Goal: Find specific page/section: Find specific page/section

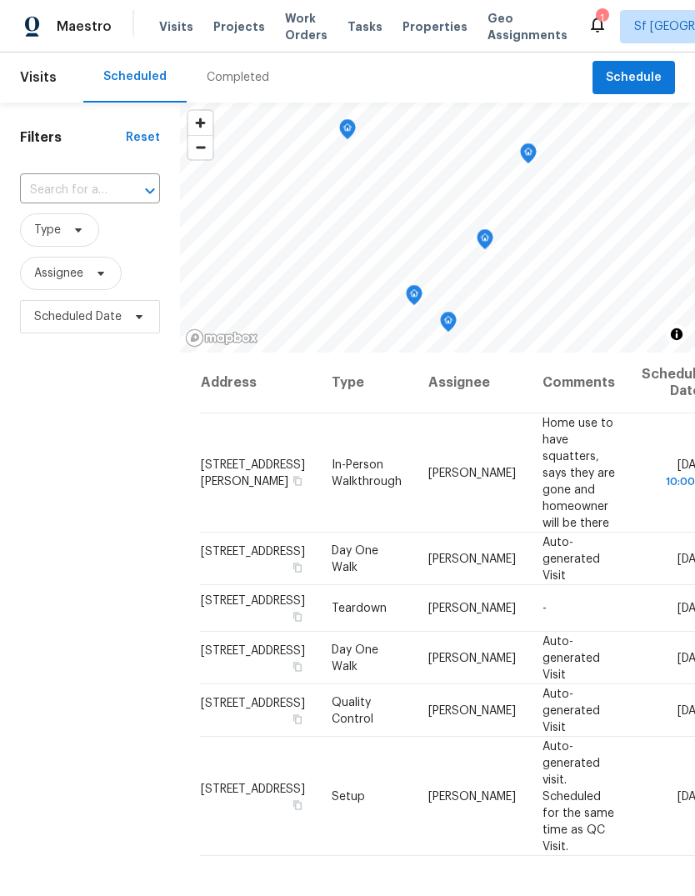
click at [235, 21] on span "Projects" at bounding box center [239, 26] width 52 height 17
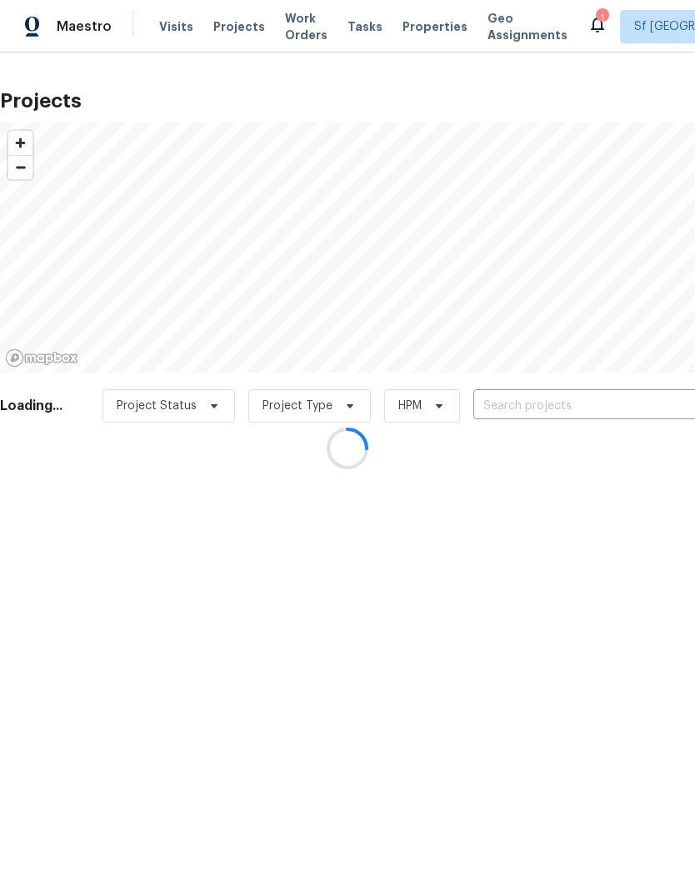
click at [572, 404] on div at bounding box center [347, 448] width 695 height 896
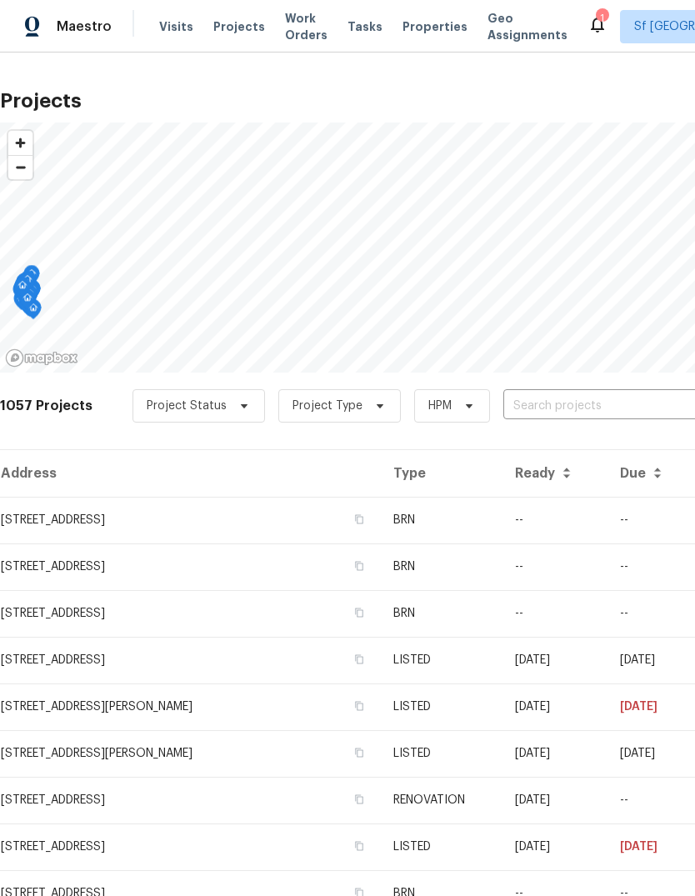
click at [553, 404] on input "text" at bounding box center [598, 406] width 191 height 26
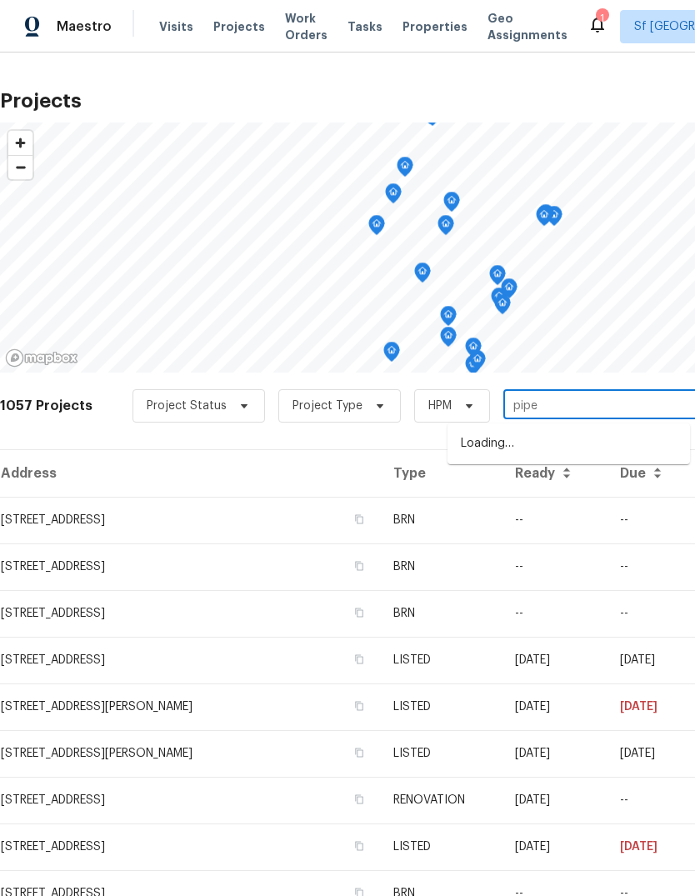
type input "piper"
click at [591, 485] on li "[STREET_ADDRESS]" at bounding box center [569, 472] width 243 height 28
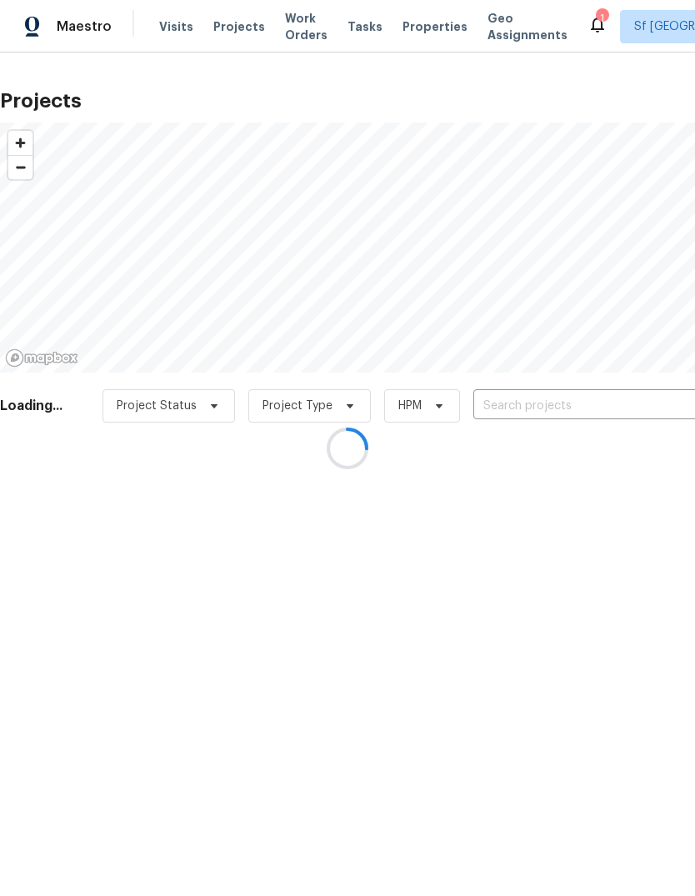
type input "[STREET_ADDRESS]"
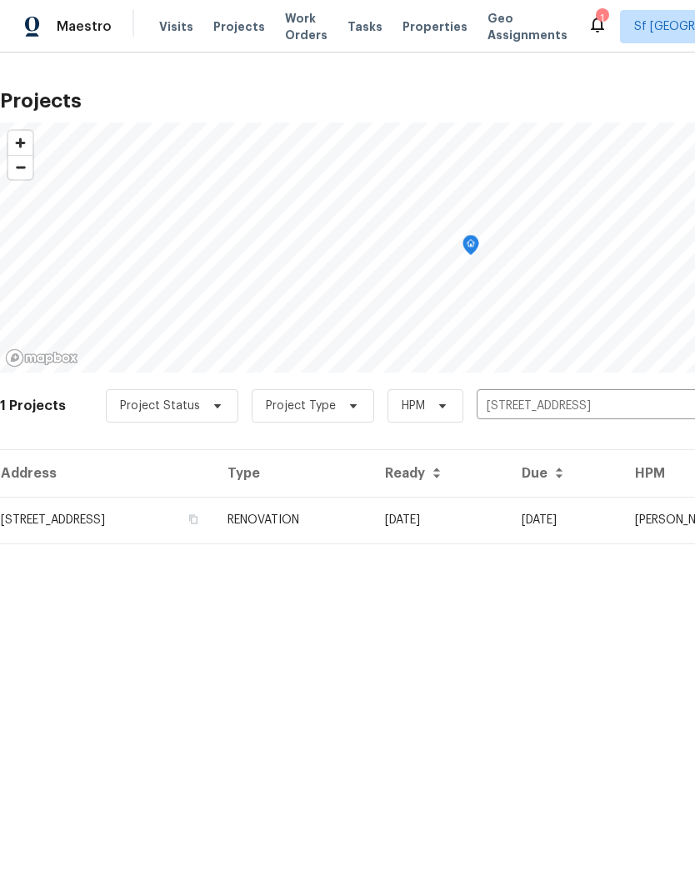
click at [92, 511] on td "[STREET_ADDRESS]" at bounding box center [107, 520] width 214 height 47
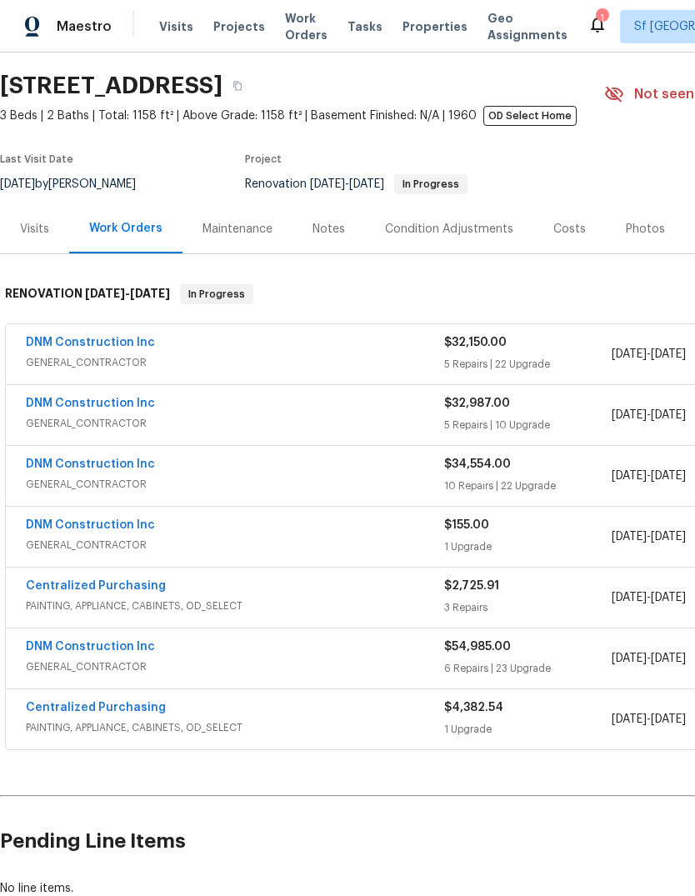
click at [176, 28] on span "Visits" at bounding box center [176, 26] width 34 height 17
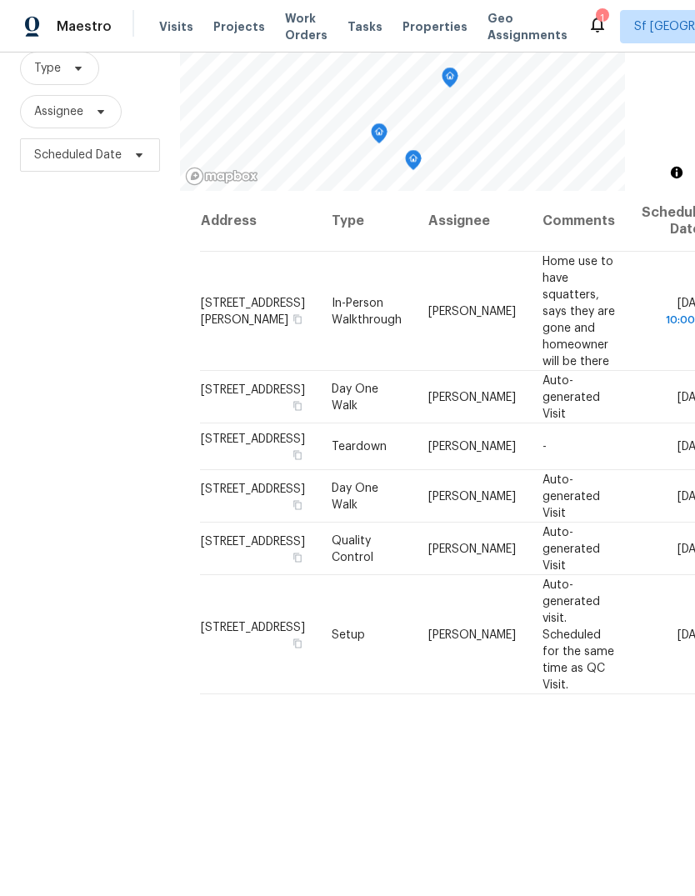
scroll to position [161, 0]
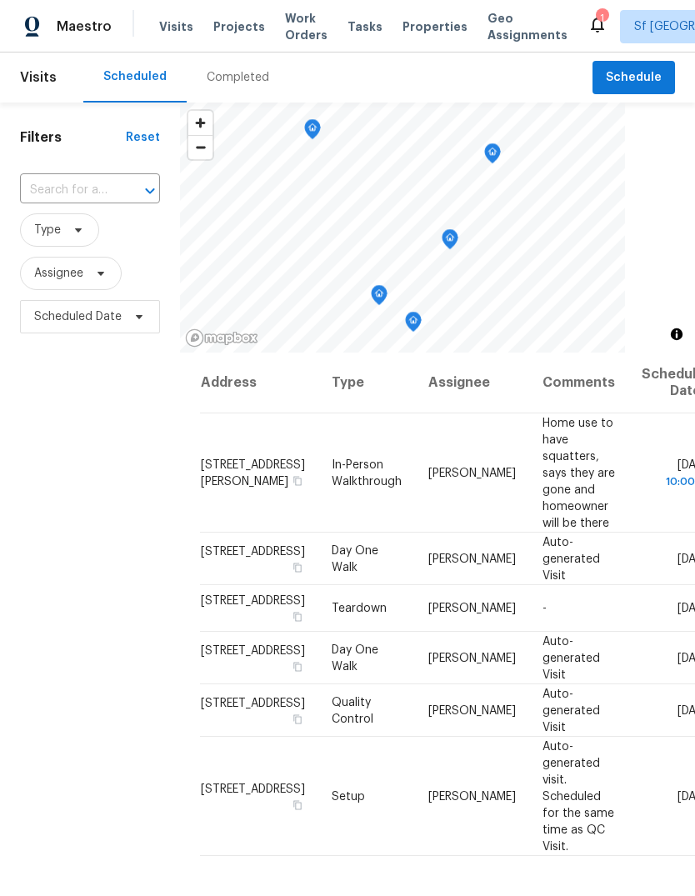
click at [238, 23] on span "Projects" at bounding box center [239, 26] width 52 height 17
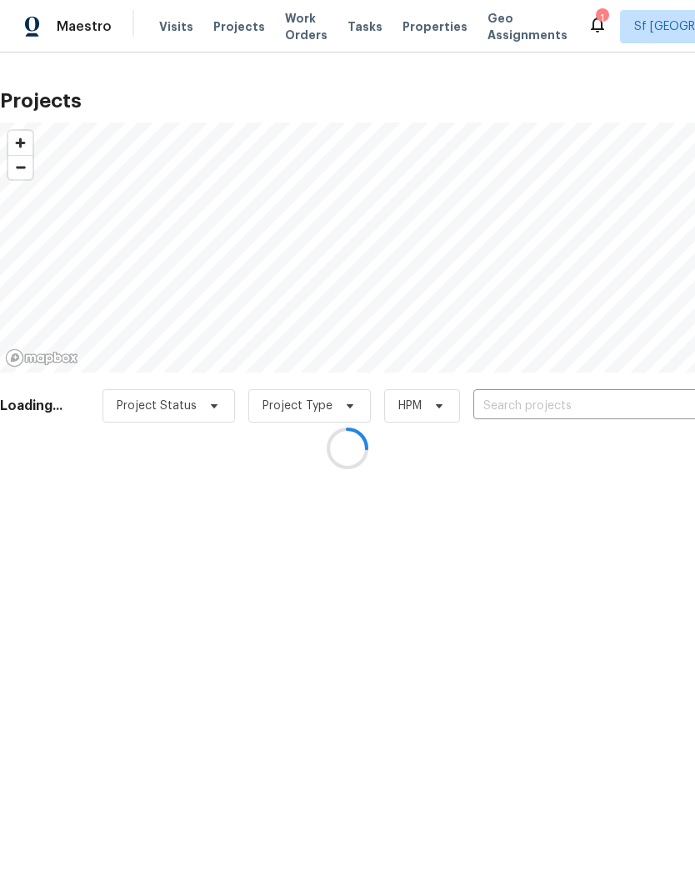
click at [517, 403] on div at bounding box center [347, 448] width 695 height 896
click at [523, 403] on div at bounding box center [347, 448] width 695 height 896
click at [518, 403] on div at bounding box center [347, 448] width 695 height 896
click at [511, 404] on div at bounding box center [347, 448] width 695 height 896
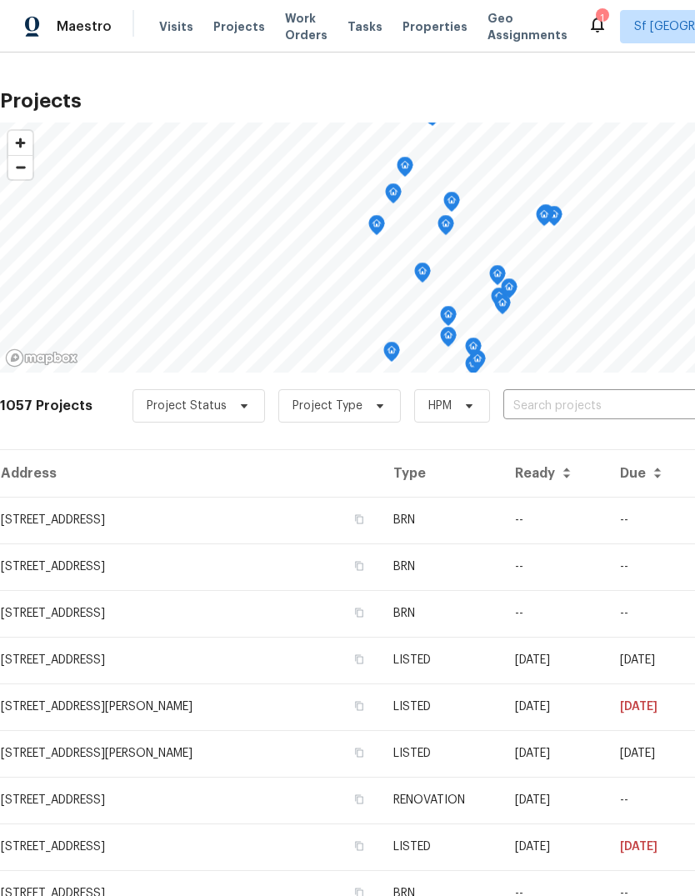
click at [531, 403] on input "text" at bounding box center [598, 406] width 191 height 26
type input "agnew"
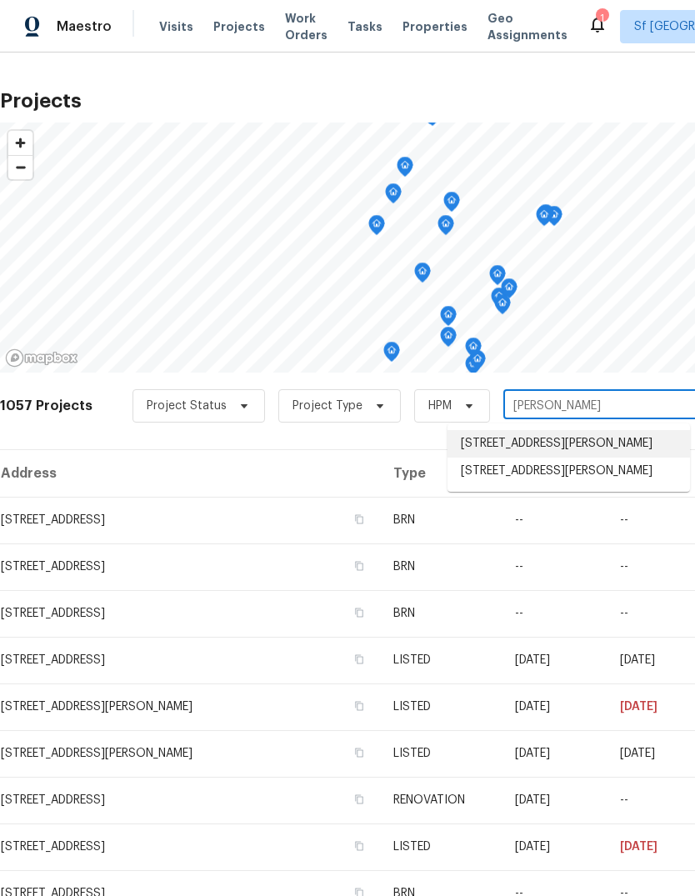
click at [571, 451] on li "2200 Agnew Rd Apt 212, Santa Clara, CA 95054" at bounding box center [569, 444] width 243 height 28
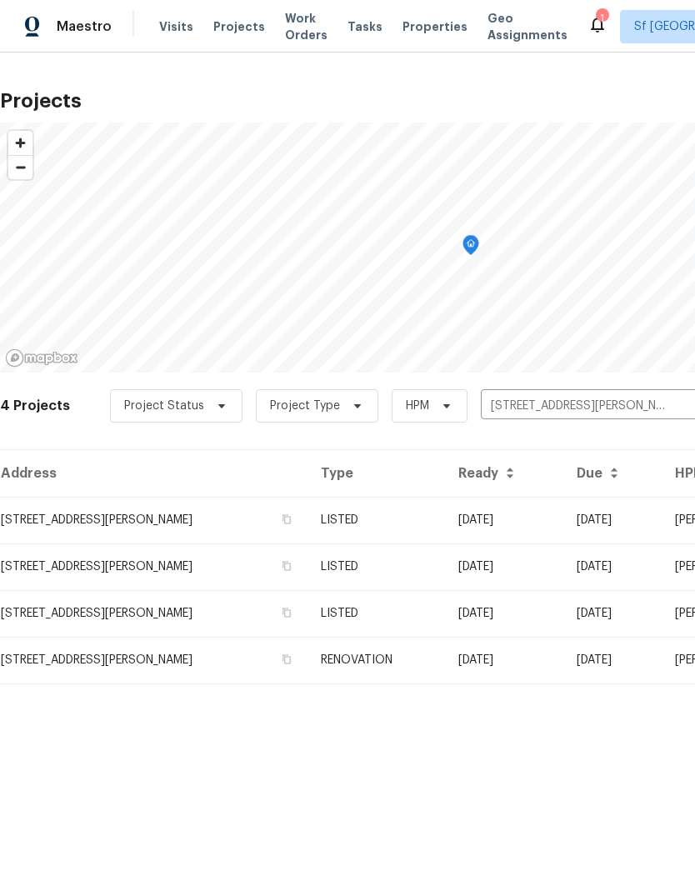
click at [53, 523] on td "2200 Agnew Rd Apt 212, Santa Clara, CA 95054" at bounding box center [154, 520] width 308 height 47
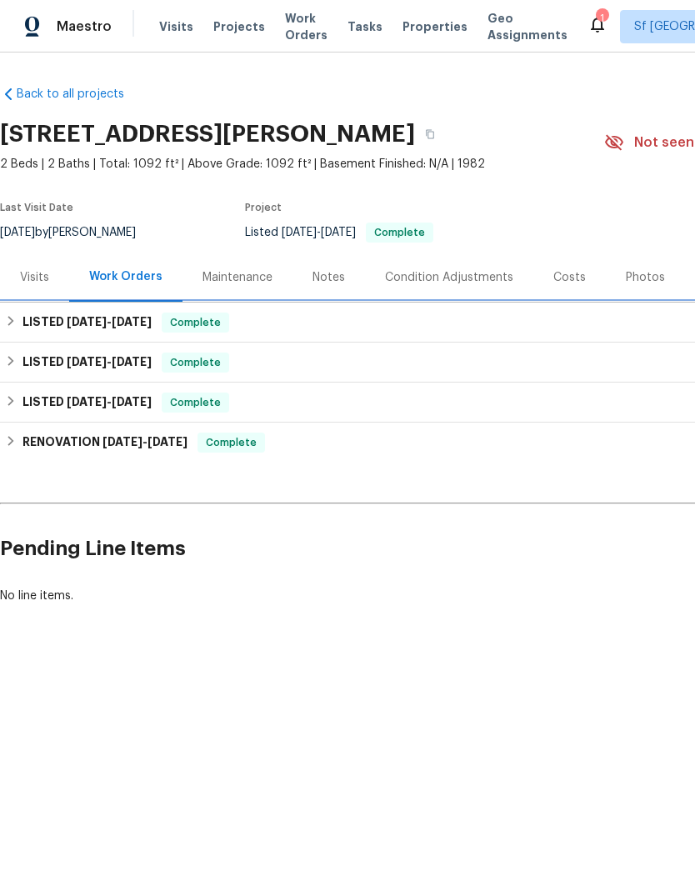
click at [343, 319] on div "LISTED 9/11/25 - 9/23/25 Complete" at bounding box center [471, 323] width 932 height 20
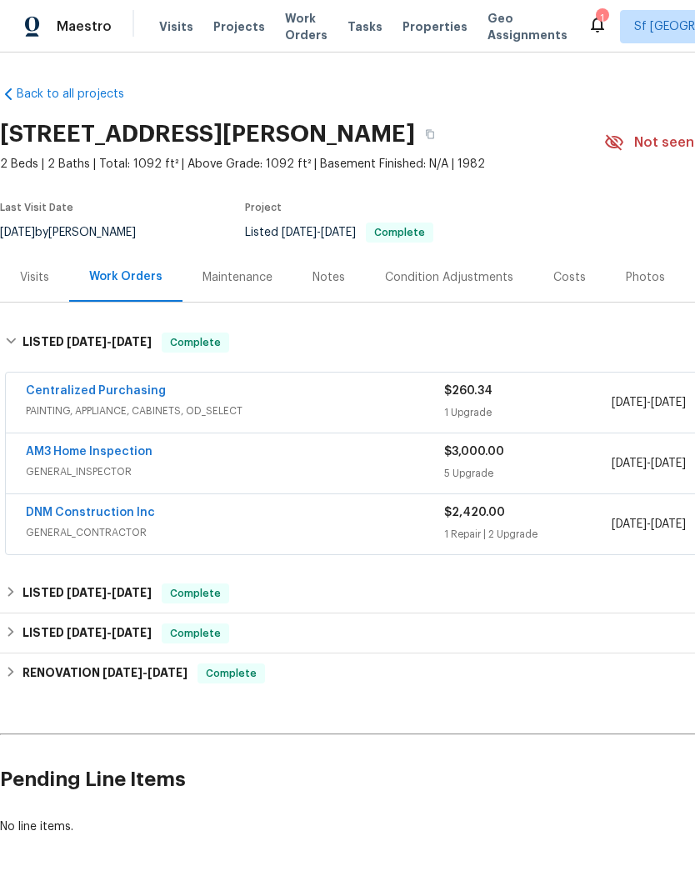
click at [637, 277] on div "Photos" at bounding box center [645, 277] width 39 height 17
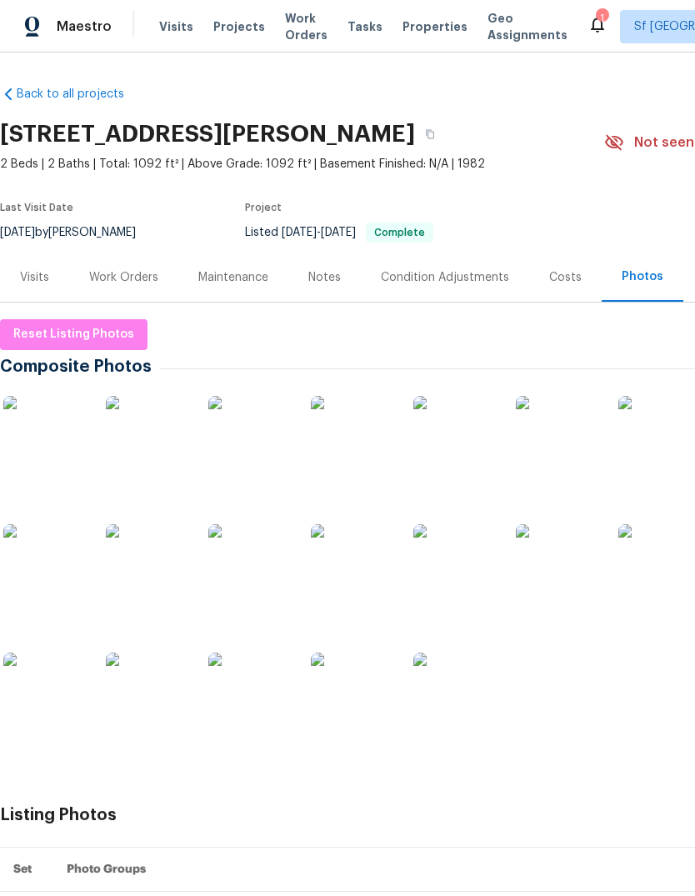
click at [37, 444] on img at bounding box center [44, 437] width 83 height 83
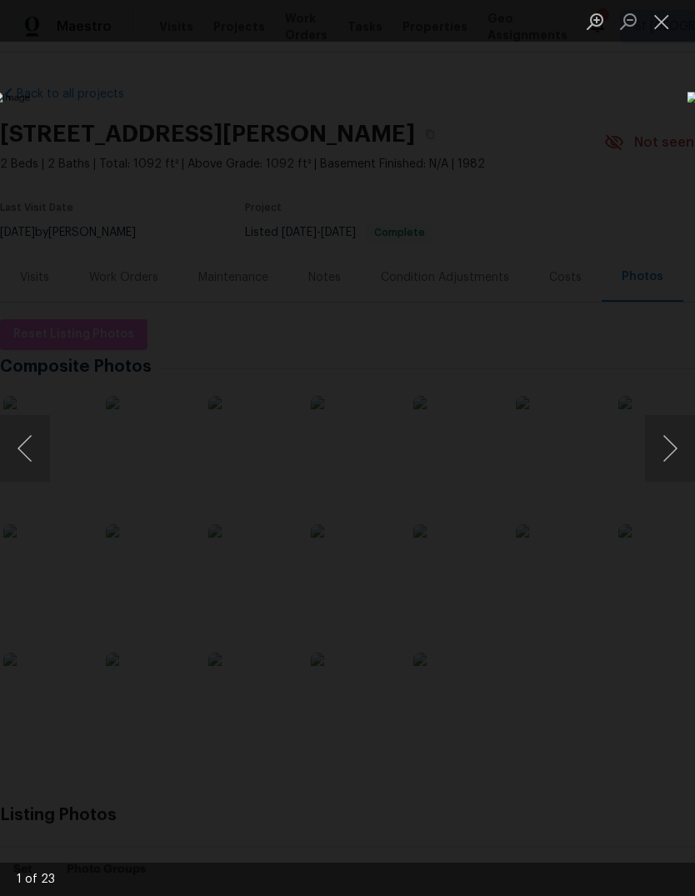
click at [665, 442] on button "Next image" at bounding box center [670, 448] width 50 height 67
click at [668, 438] on button "Next image" at bounding box center [670, 448] width 50 height 67
click at [660, 444] on button "Next image" at bounding box center [670, 448] width 50 height 67
click at [668, 438] on button "Next image" at bounding box center [670, 448] width 50 height 67
click at [671, 445] on button "Next image" at bounding box center [670, 448] width 50 height 67
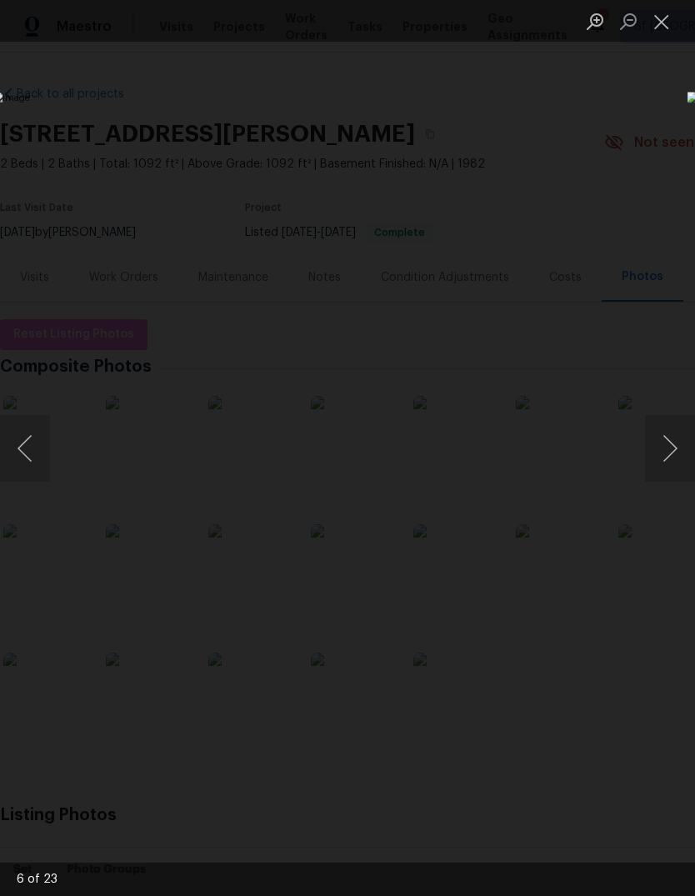
click at [657, 445] on button "Next image" at bounding box center [670, 448] width 50 height 67
click at [667, 457] on button "Next image" at bounding box center [670, 448] width 50 height 67
click at [661, 444] on button "Next image" at bounding box center [670, 448] width 50 height 67
click at [667, 448] on button "Next image" at bounding box center [670, 448] width 50 height 67
click at [670, 455] on button "Next image" at bounding box center [670, 448] width 50 height 67
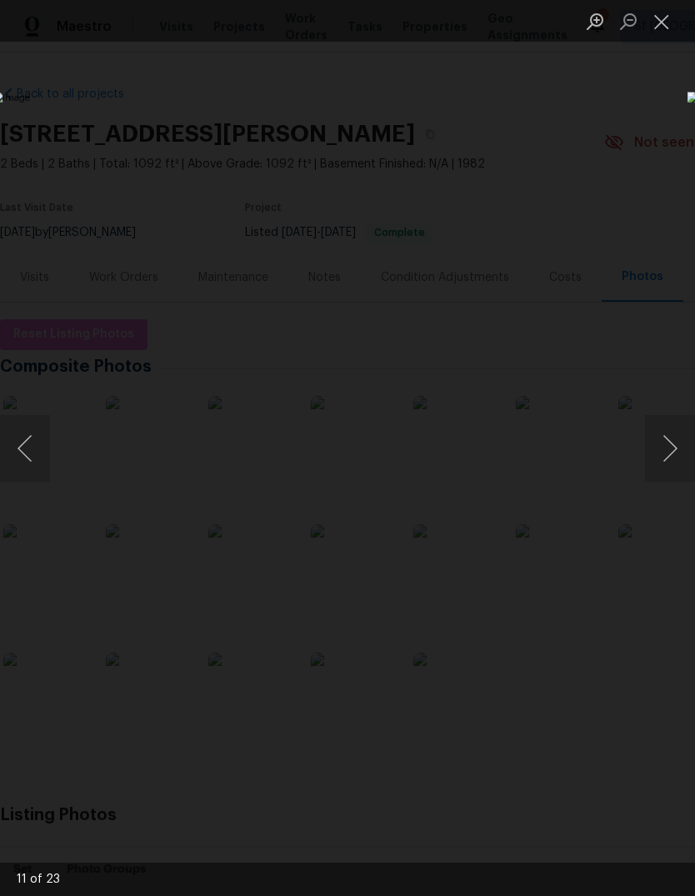
click at [666, 442] on button "Next image" at bounding box center [670, 448] width 50 height 67
click at [667, 450] on button "Next image" at bounding box center [670, 448] width 50 height 67
click at [670, 465] on button "Next image" at bounding box center [670, 448] width 50 height 67
click at [664, 458] on button "Next image" at bounding box center [670, 448] width 50 height 67
click at [668, 458] on button "Next image" at bounding box center [670, 448] width 50 height 67
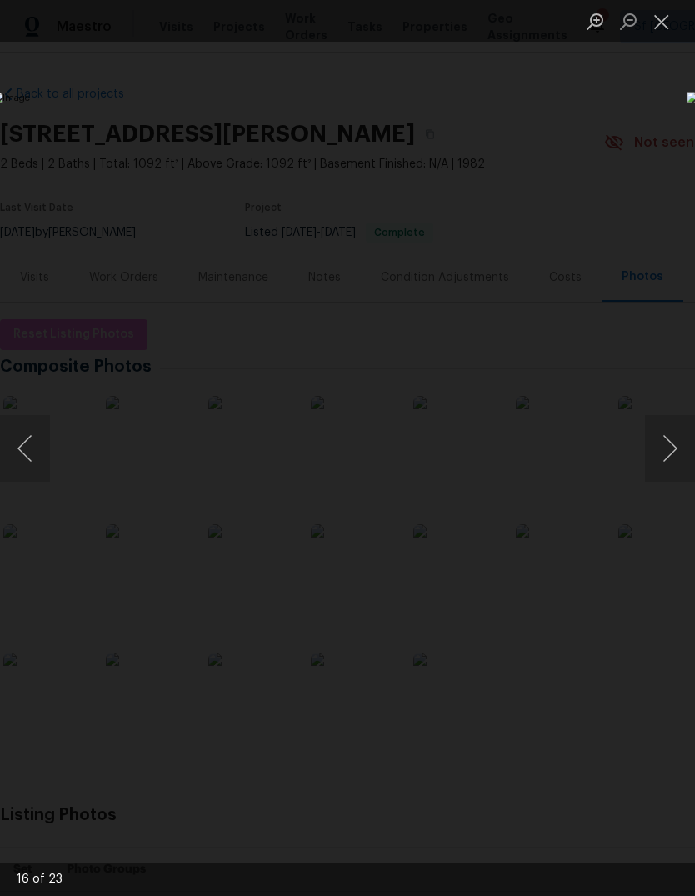
click at [665, 453] on button "Next image" at bounding box center [670, 448] width 50 height 67
click at [668, 453] on button "Next image" at bounding box center [670, 448] width 50 height 67
click at [663, 448] on button "Next image" at bounding box center [670, 448] width 50 height 67
click at [664, 448] on button "Next image" at bounding box center [670, 448] width 50 height 67
click at [668, 449] on button "Next image" at bounding box center [670, 448] width 50 height 67
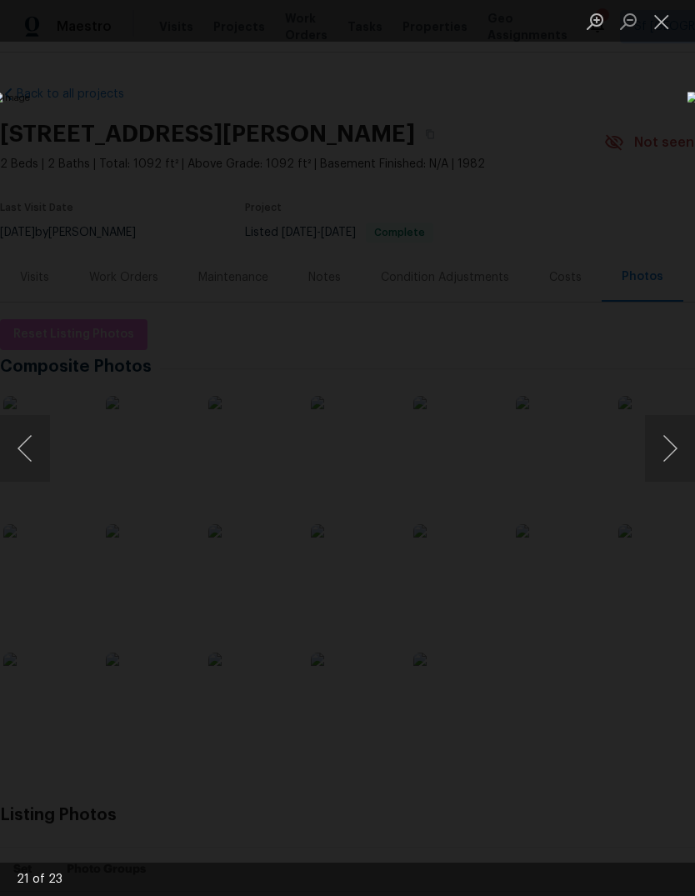
click at [667, 441] on button "Next image" at bounding box center [670, 448] width 50 height 67
click at [667, 444] on button "Next image" at bounding box center [670, 448] width 50 height 67
click at [666, 445] on button "Next image" at bounding box center [670, 448] width 50 height 67
click at [665, 444] on button "Next image" at bounding box center [670, 448] width 50 height 67
click at [667, 447] on button "Next image" at bounding box center [670, 448] width 50 height 67
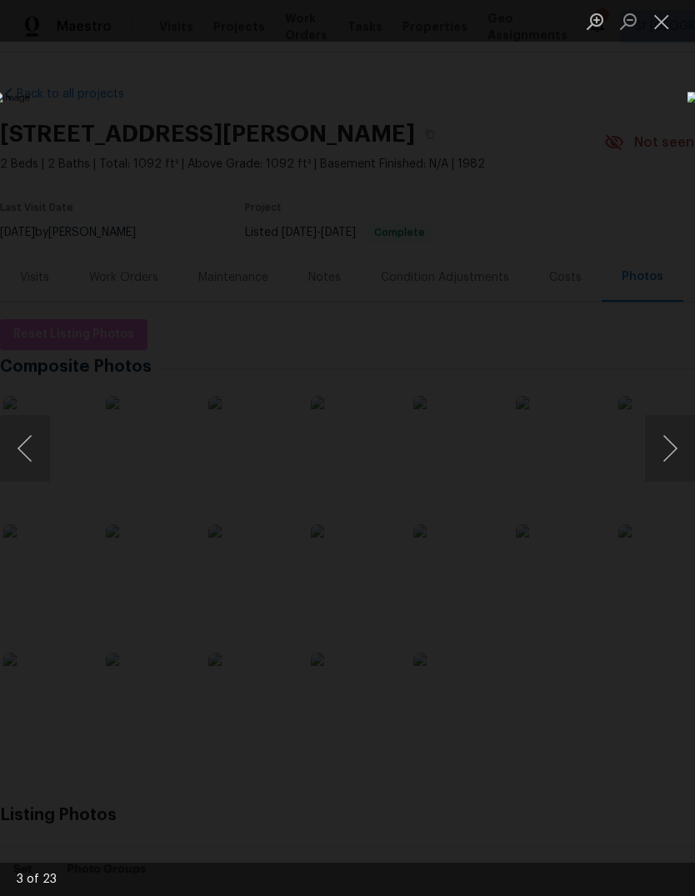
click at [666, 444] on button "Next image" at bounding box center [670, 448] width 50 height 67
click at [665, 444] on button "Next image" at bounding box center [670, 448] width 50 height 67
click at [159, 103] on div "Lightbox" at bounding box center [347, 448] width 695 height 896
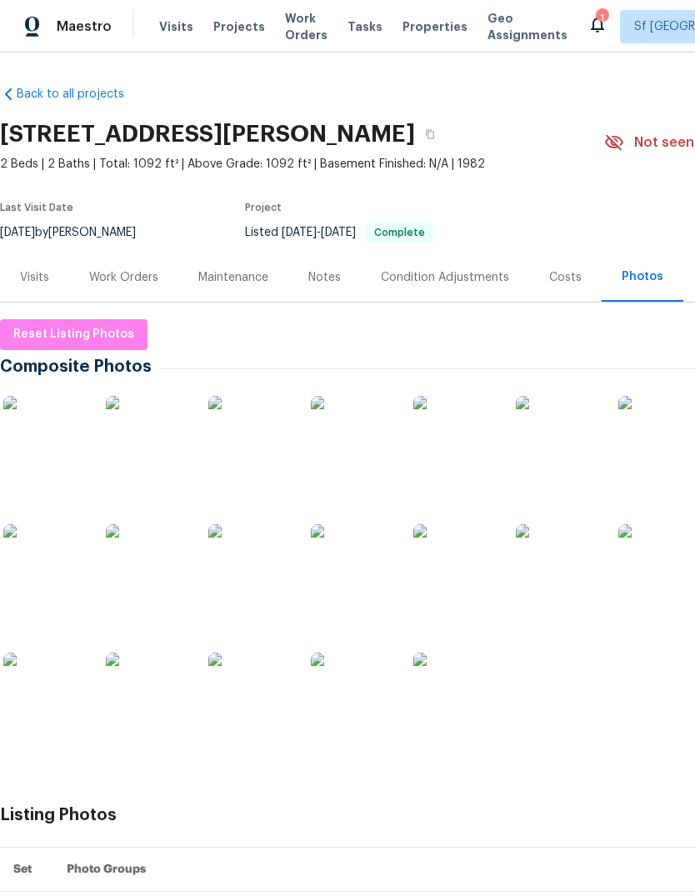
click at [174, 33] on span "Visits" at bounding box center [176, 26] width 34 height 17
